Goal: Information Seeking & Learning: Learn about a topic

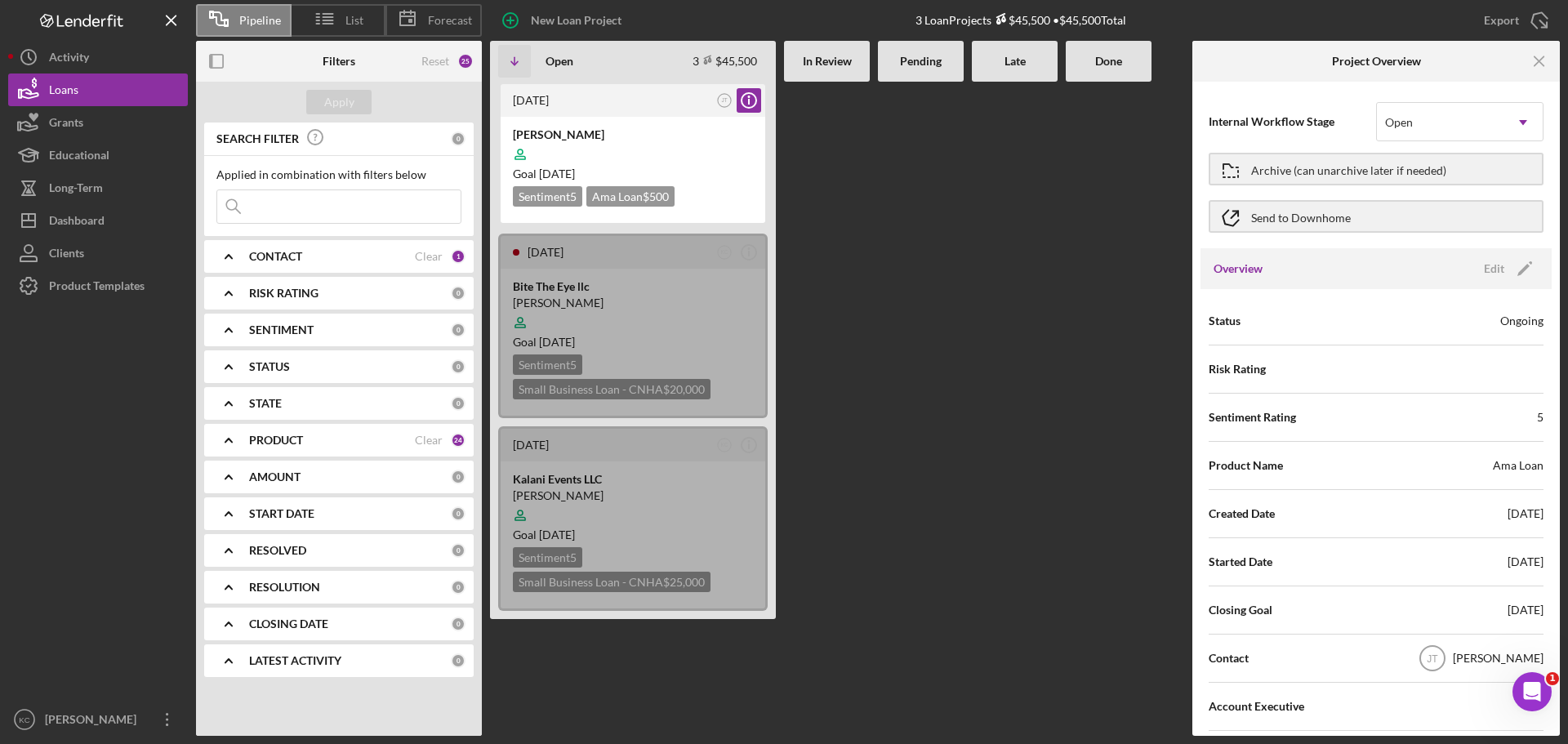
click at [925, 220] on div at bounding box center [921, 408] width 86 height 654
click at [100, 93] on button "Loans" at bounding box center [98, 89] width 180 height 33
click at [79, 132] on div "Grants" at bounding box center [66, 124] width 34 height 37
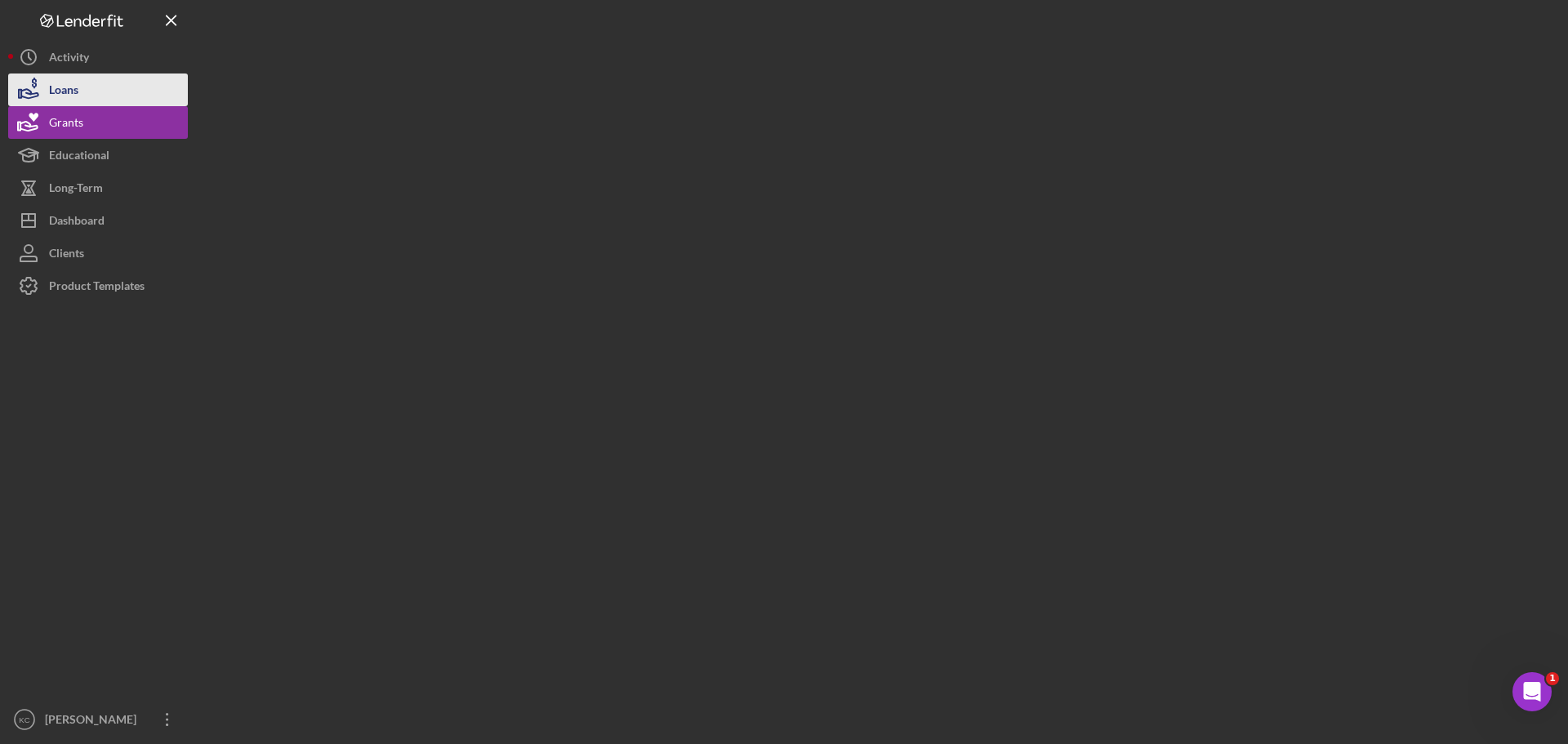
click at [74, 99] on div "Loans" at bounding box center [63, 92] width 29 height 37
